Goal: Navigation & Orientation: Find specific page/section

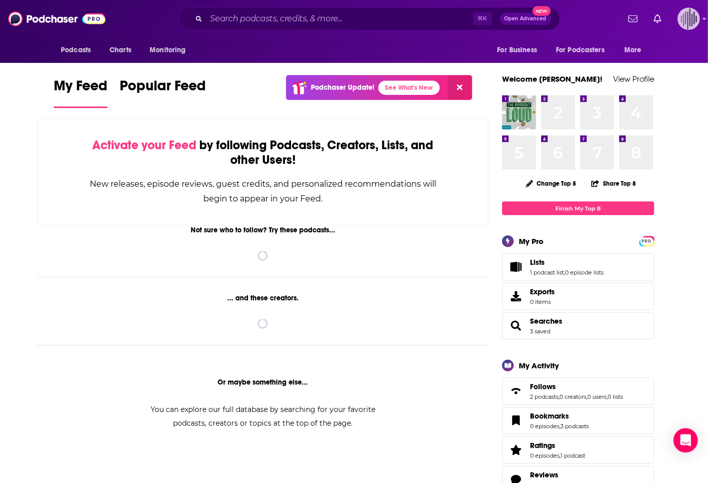
click at [688, 17] on img "Logged in as gpg2" at bounding box center [688, 19] width 22 height 22
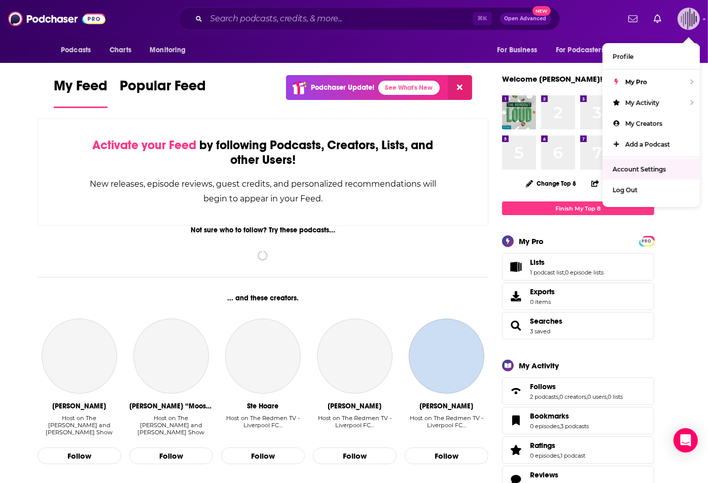
click at [629, 168] on span "Account Settings" at bounding box center [638, 169] width 53 height 8
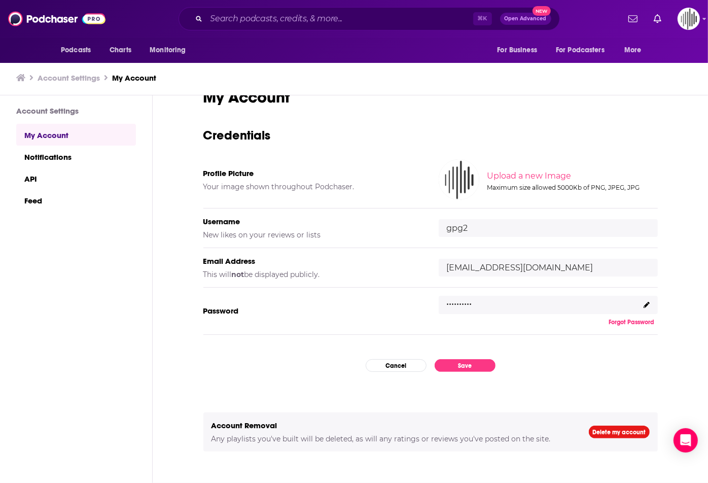
scroll to position [32, 0]
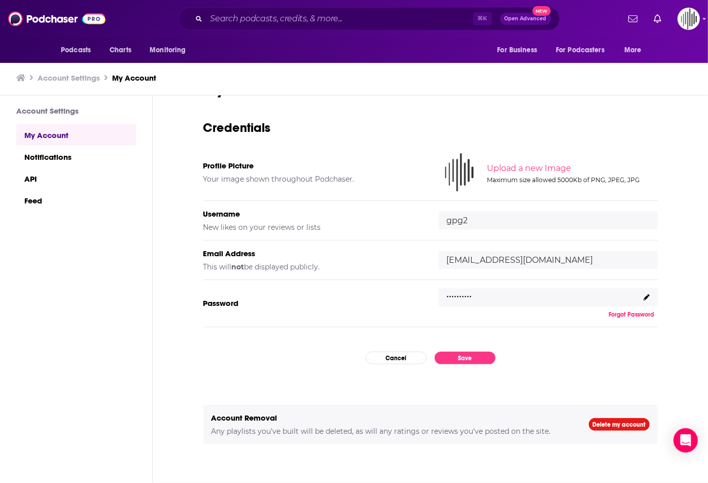
click at [458, 261] on input "[EMAIL_ADDRESS][DOMAIN_NAME]" at bounding box center [547, 260] width 219 height 18
click at [452, 261] on input "[EMAIL_ADDRESS][DOMAIN_NAME]" at bounding box center [547, 260] width 219 height 18
click at [496, 118] on div "My Account Credentials Profile Picture Your image shown throughout Podchaser. U…" at bounding box center [430, 273] width 454 height 387
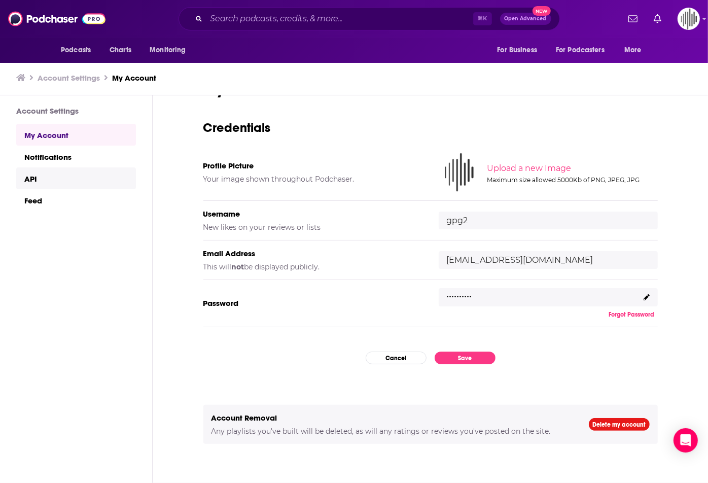
scroll to position [0, 0]
click at [76, 77] on h3 "Account Settings" at bounding box center [69, 78] width 62 height 10
click at [65, 79] on h3 "Account Settings" at bounding box center [69, 78] width 62 height 10
click at [98, 208] on link "Feed" at bounding box center [76, 200] width 120 height 22
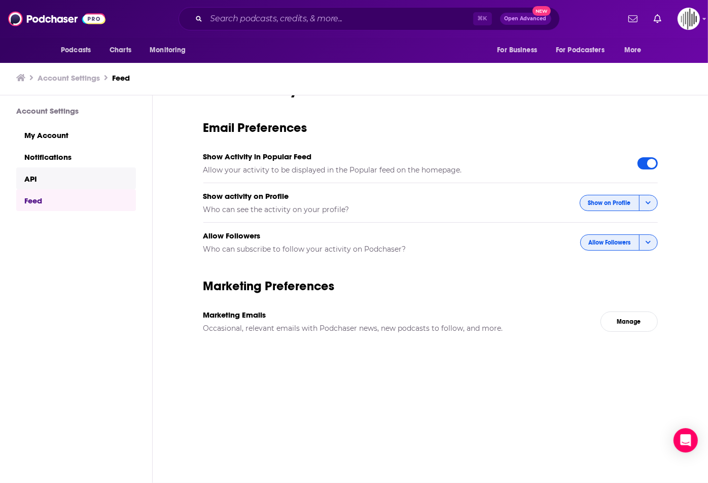
click at [96, 180] on link "API" at bounding box center [76, 178] width 120 height 22
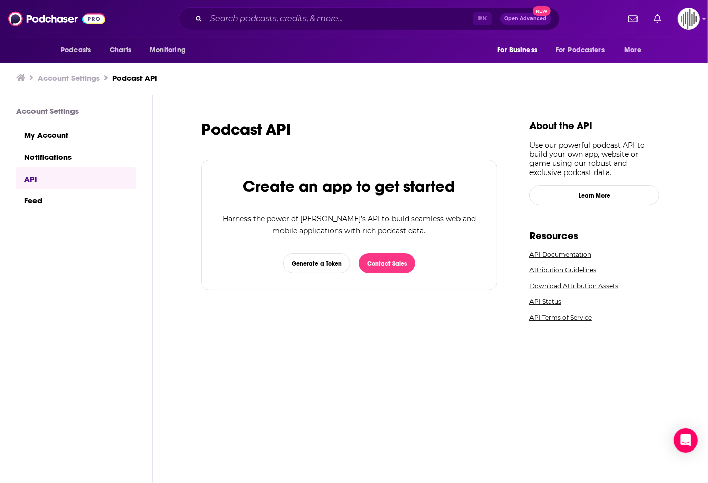
click at [19, 81] on icon at bounding box center [20, 77] width 9 height 7
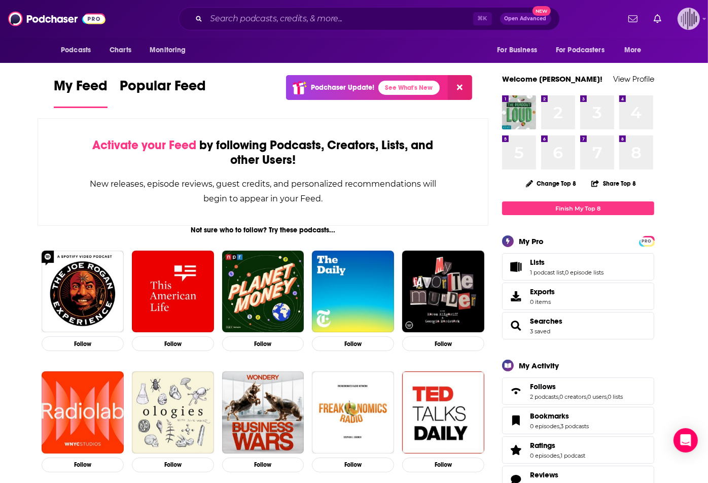
click at [688, 18] on img "Logged in as gpg2" at bounding box center [688, 19] width 22 height 22
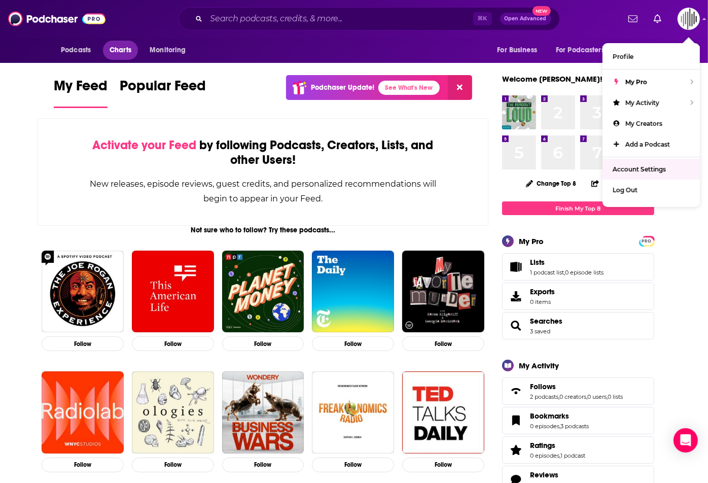
click at [116, 56] on span "Charts" at bounding box center [120, 50] width 22 height 14
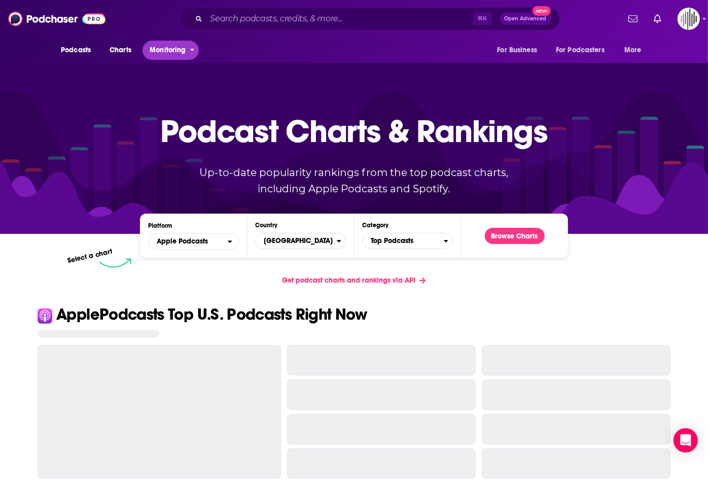
click at [161, 57] on span "Monitoring" at bounding box center [168, 50] width 36 height 14
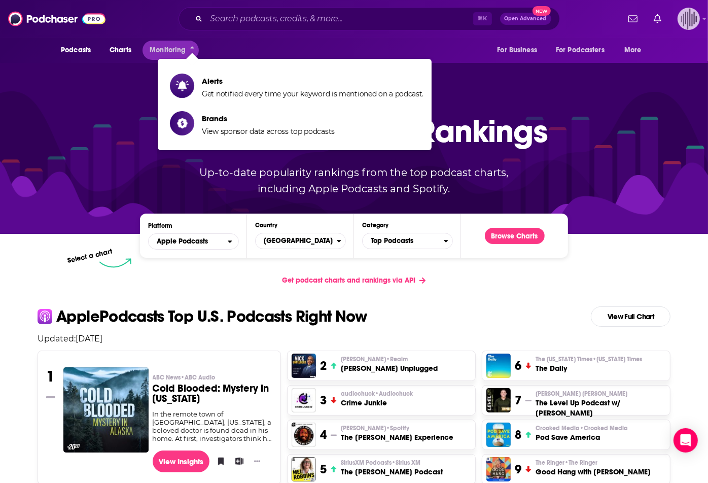
click at [681, 11] on img "Logged in as gpg2" at bounding box center [688, 19] width 22 height 22
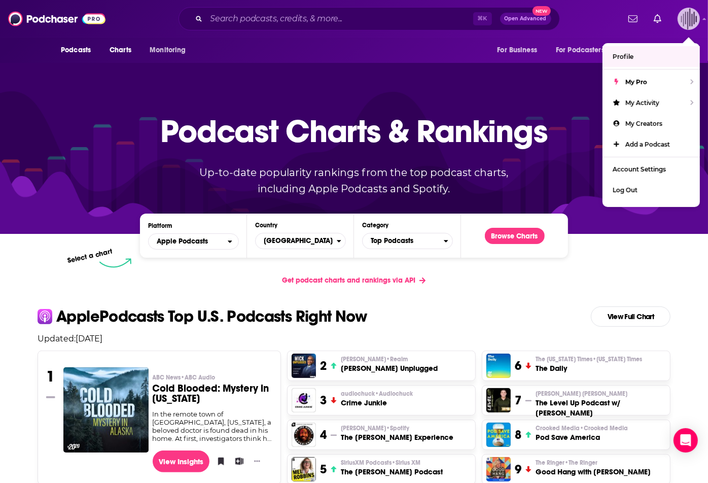
click at [642, 57] on link "Profile" at bounding box center [650, 56] width 97 height 21
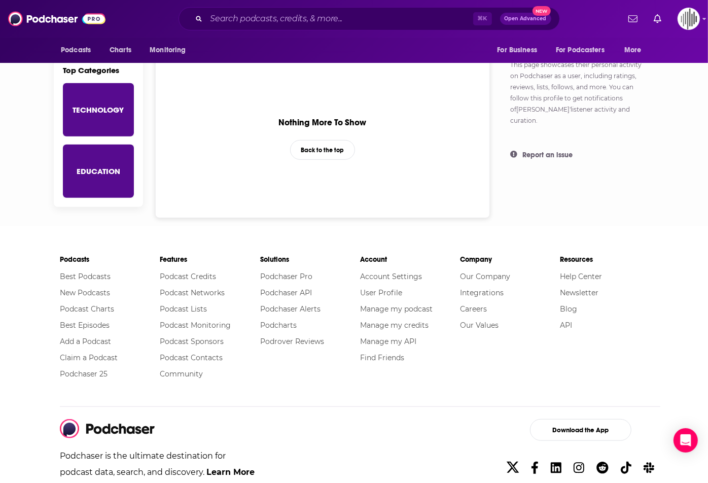
scroll to position [472, 0]
